Goal: Transaction & Acquisition: Purchase product/service

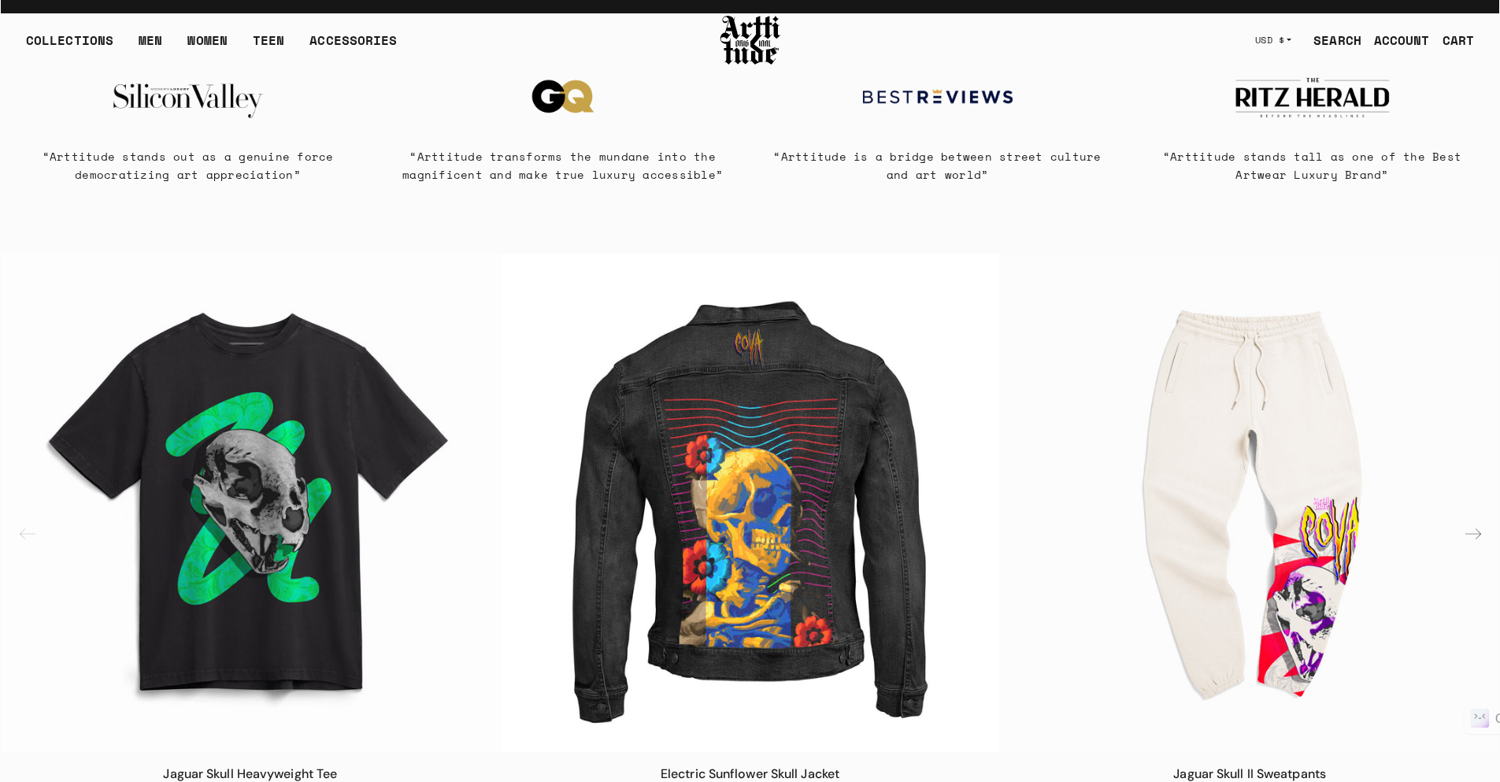
scroll to position [945, 0]
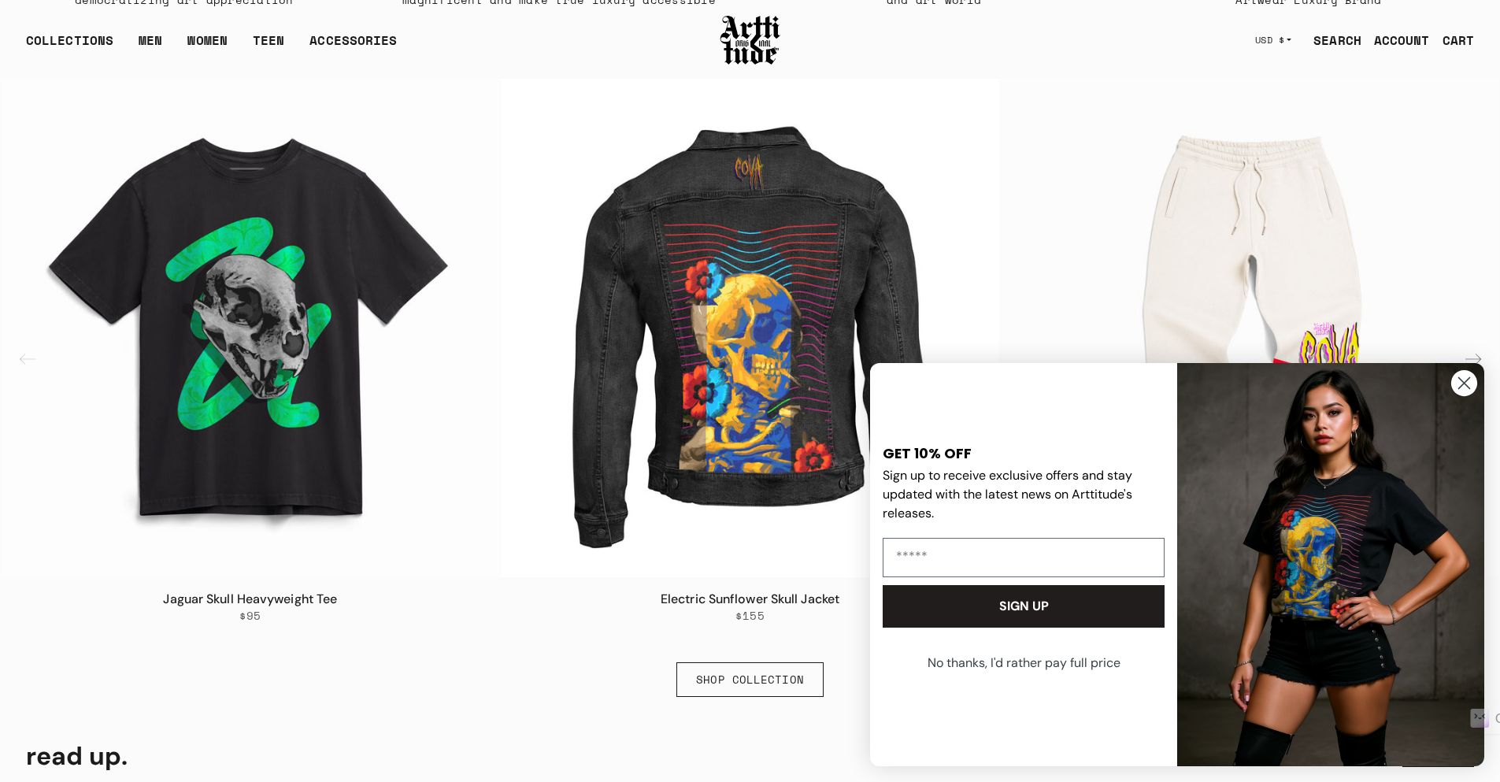
click at [1460, 382] on circle "Close dialog" at bounding box center [1465, 383] width 26 height 26
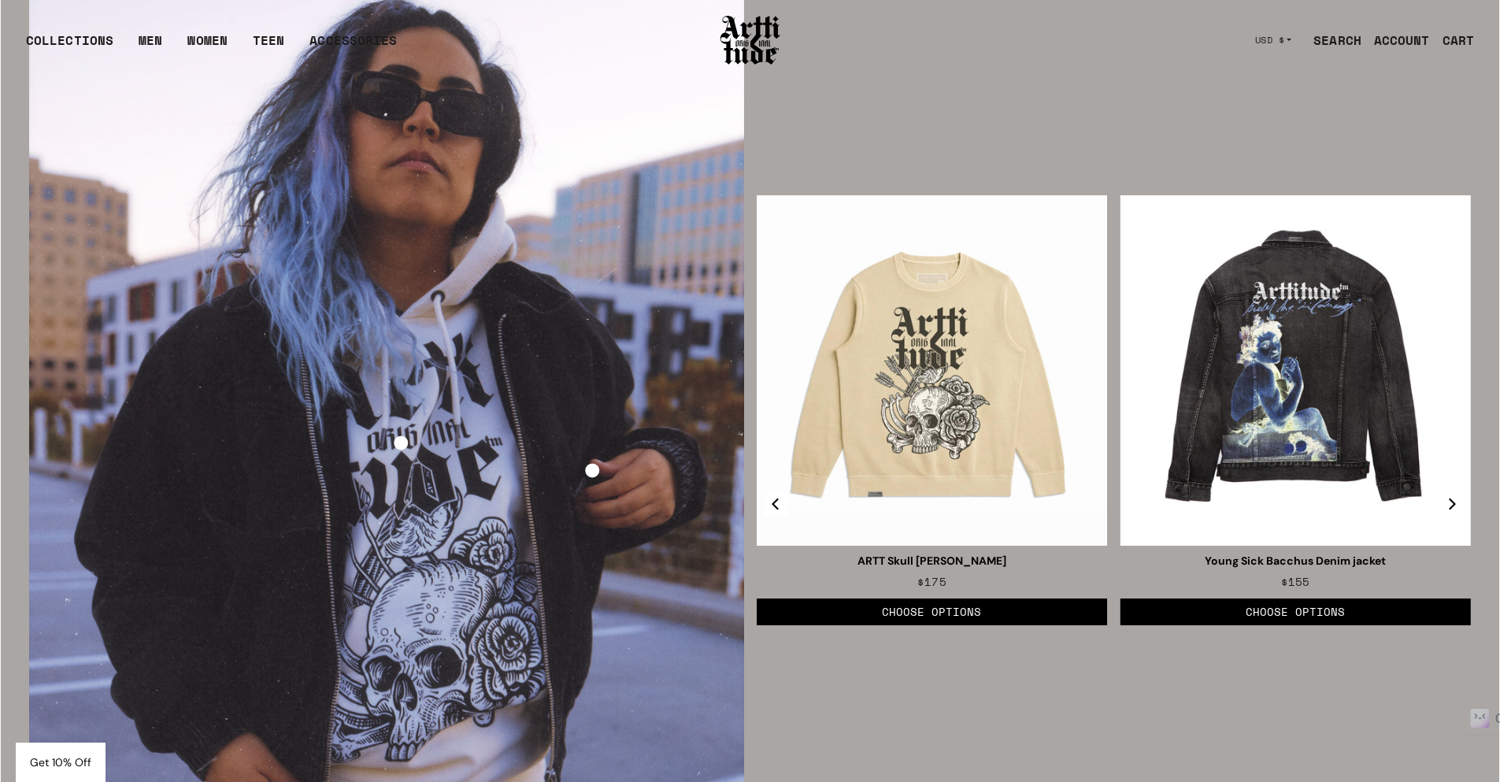
scroll to position [2442, 0]
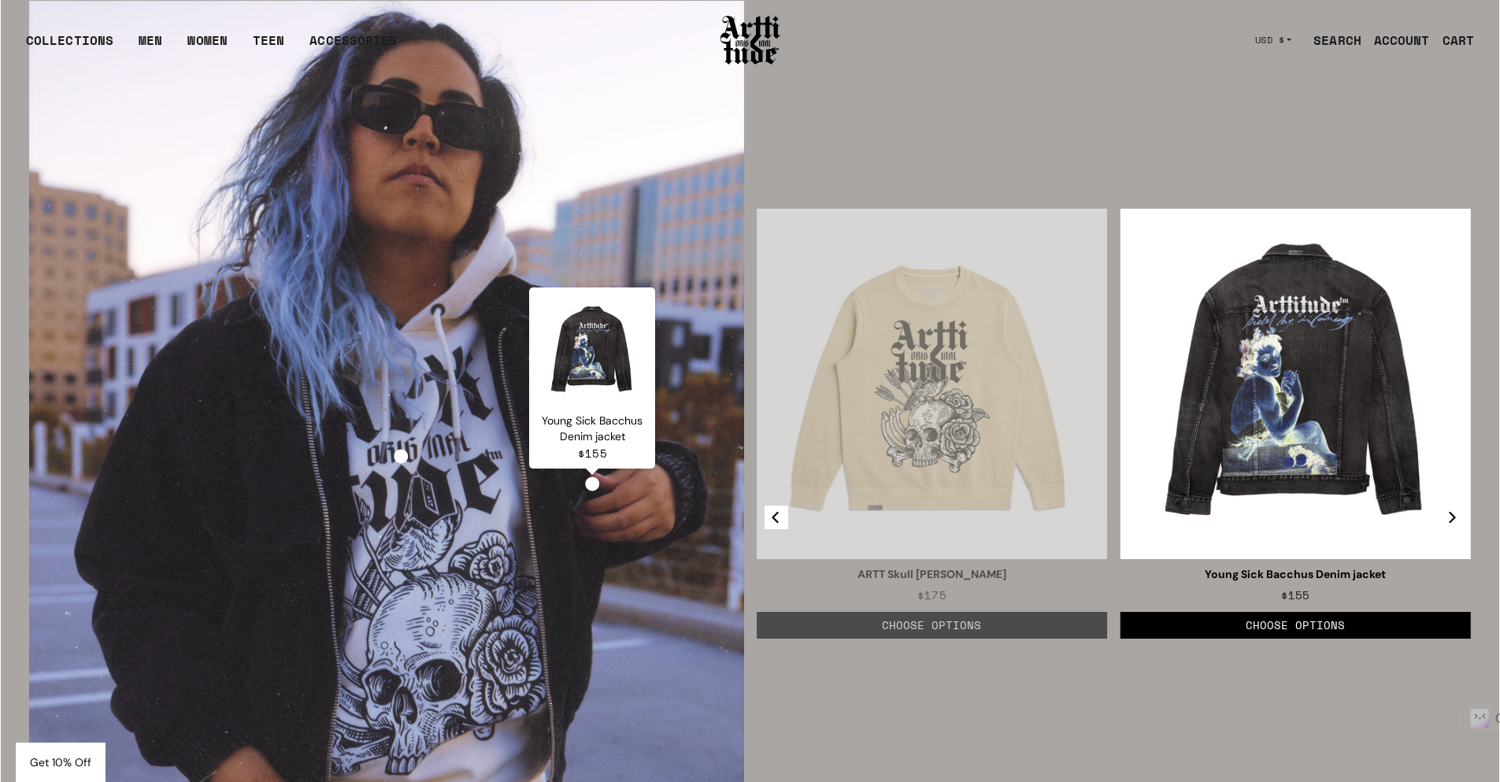
click at [587, 489] on span at bounding box center [592, 483] width 11 height 11
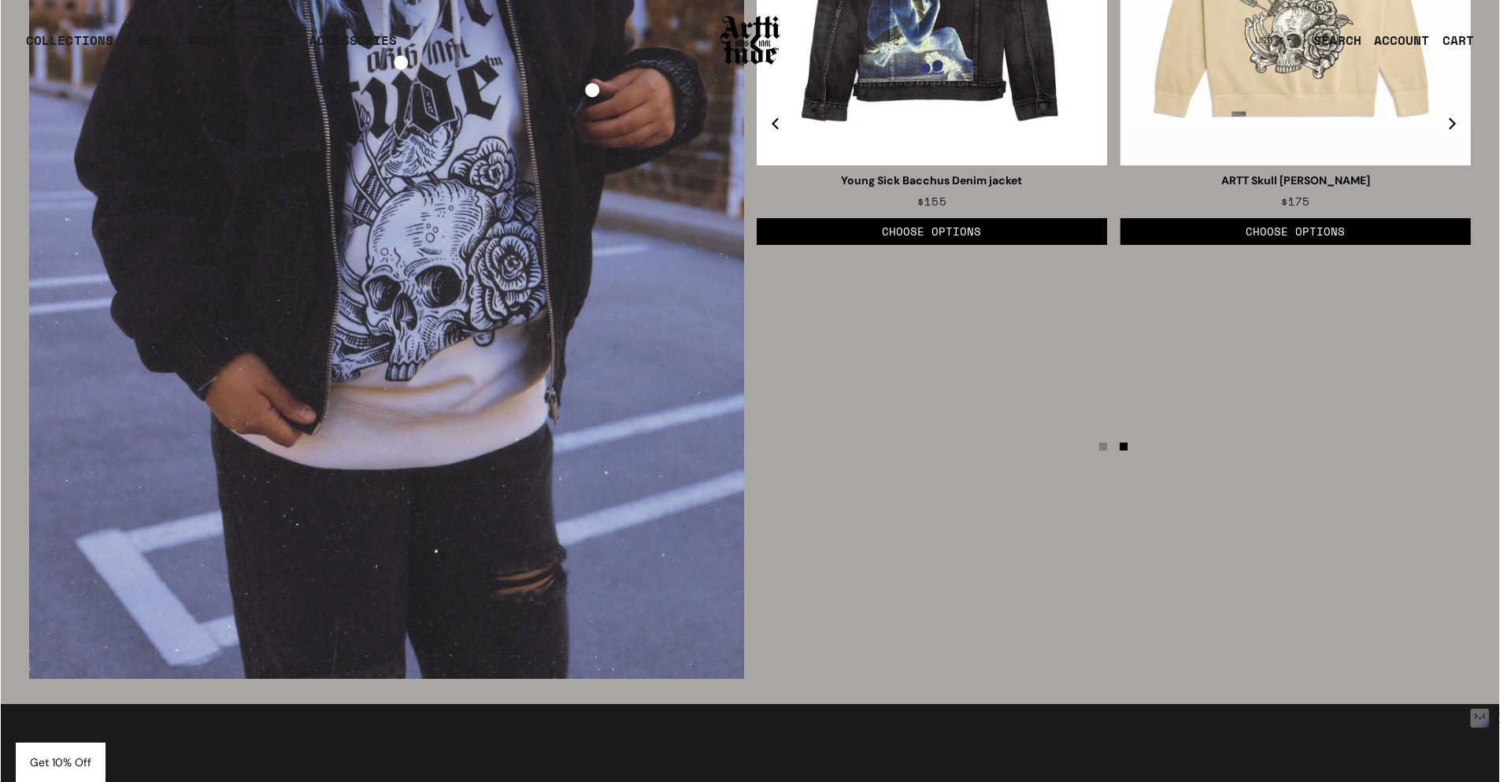
click at [809, 564] on div "ARTT Skull [PERSON_NAME] $175 Shop Now $155 Size" at bounding box center [750, 143] width 1442 height 1072
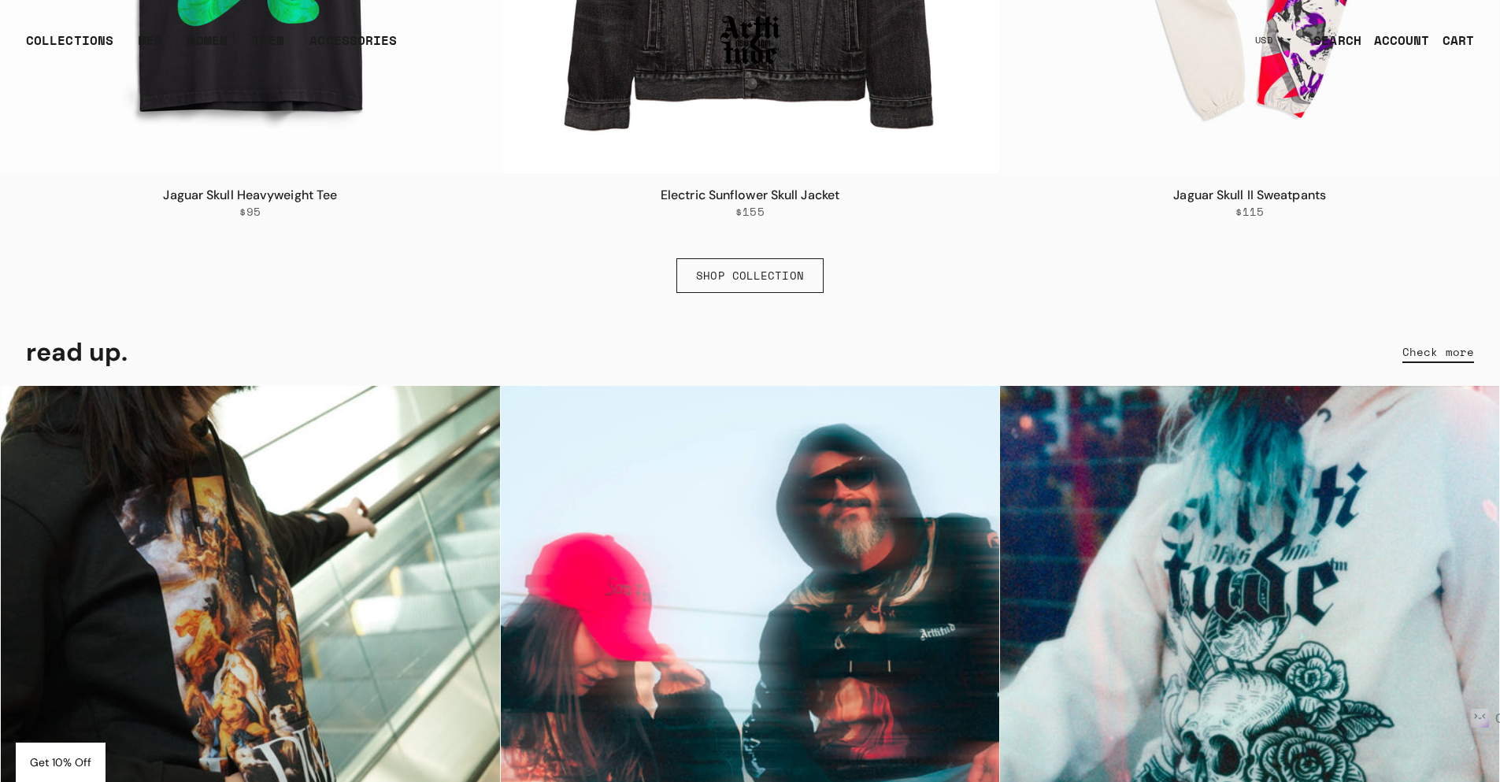
scroll to position [1575, 0]
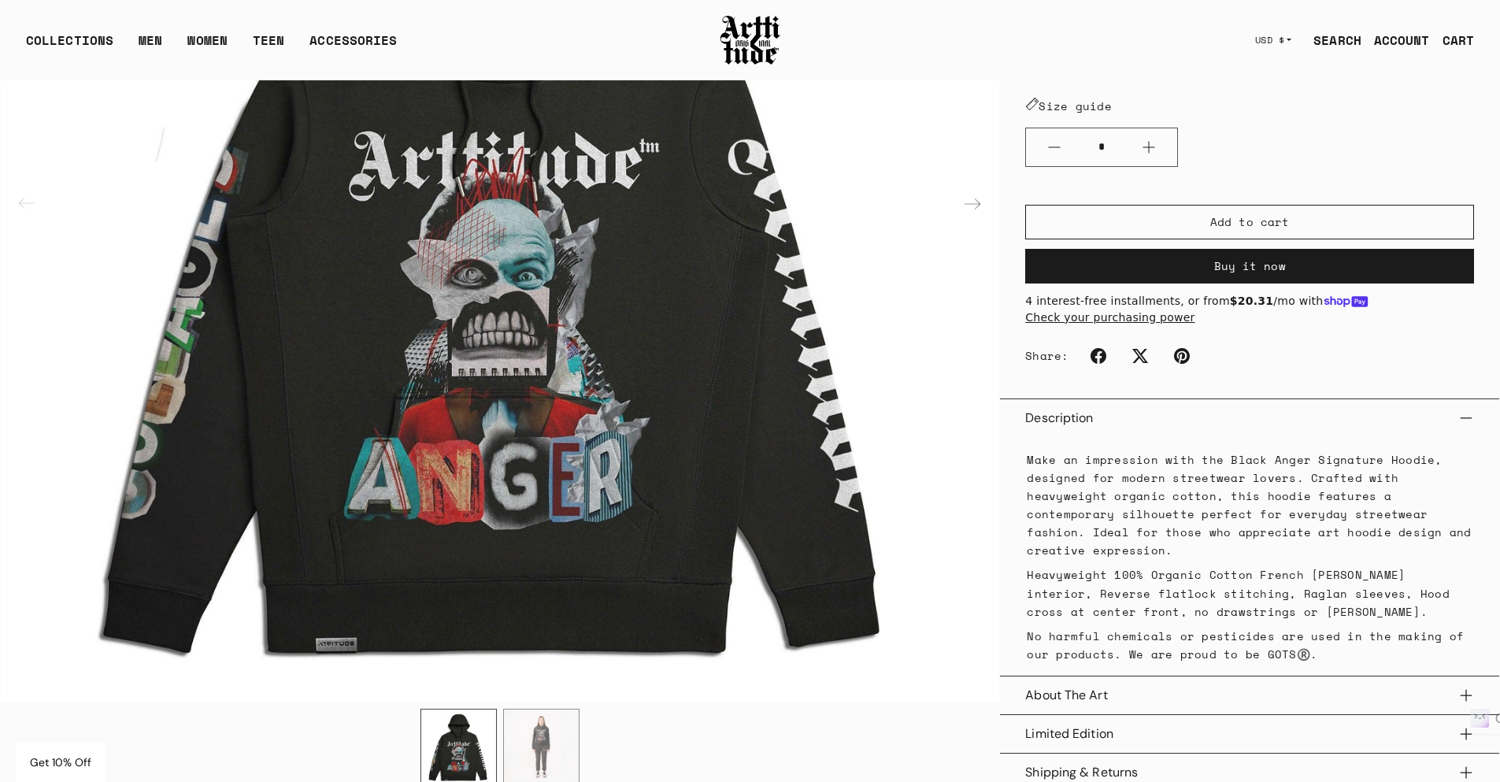
scroll to position [395, 0]
